Goal: Check status: Check status

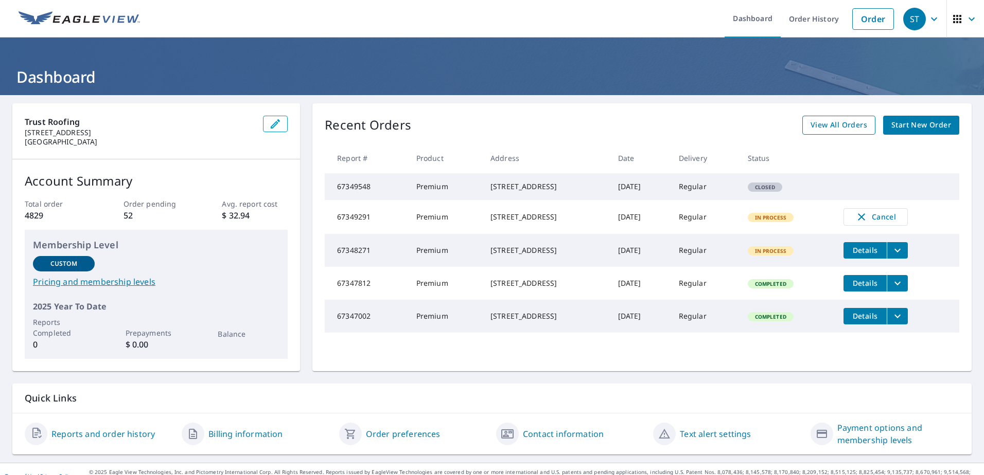
click at [837, 128] on span "View All Orders" at bounding box center [838, 125] width 57 height 13
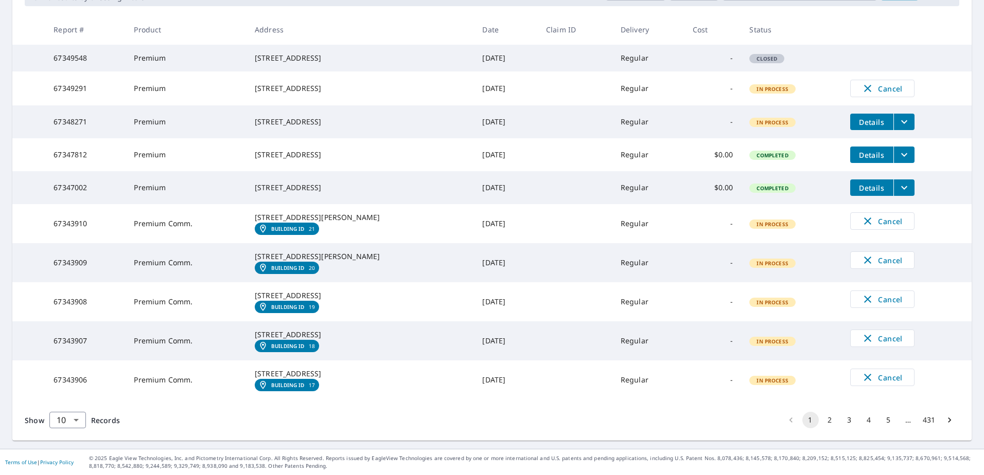
scroll to position [260, 0]
click at [824, 426] on button "2" at bounding box center [830, 420] width 16 height 16
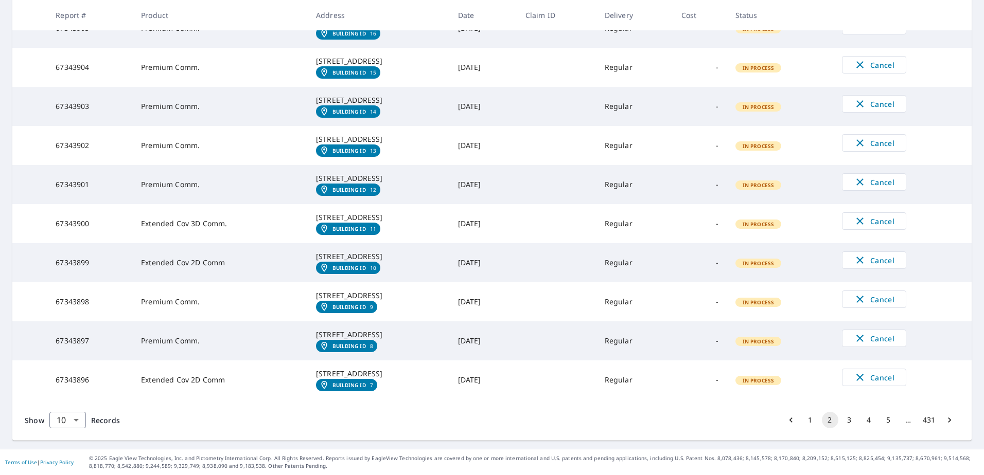
scroll to position [322, 0]
click at [843, 419] on button "3" at bounding box center [849, 420] width 16 height 16
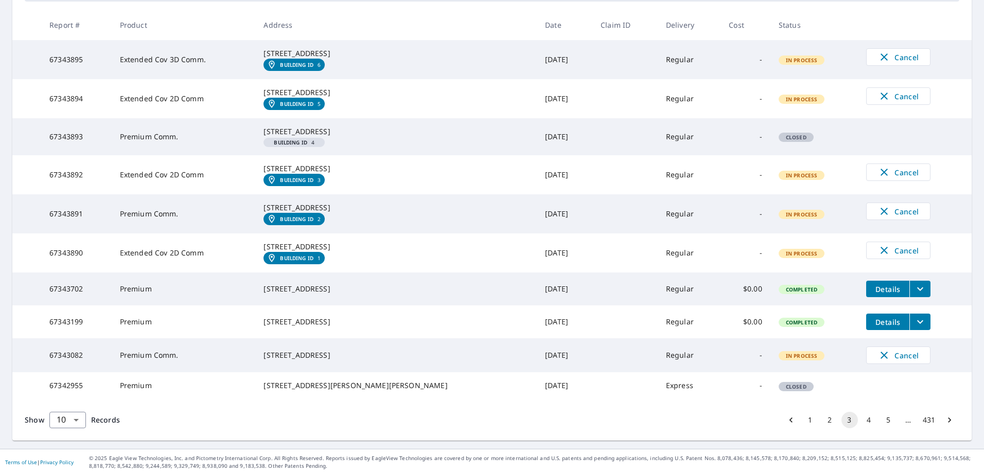
scroll to position [271, 0]
click at [861, 418] on button "4" at bounding box center [869, 420] width 16 height 16
